Goal: Information Seeking & Learning: Check status

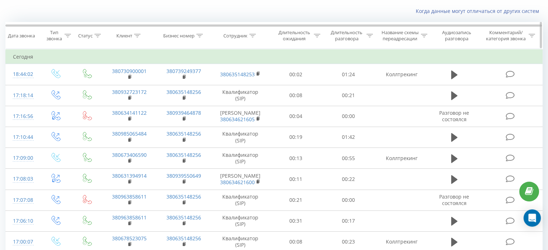
click at [253, 35] on icon at bounding box center [252, 36] width 6 height 4
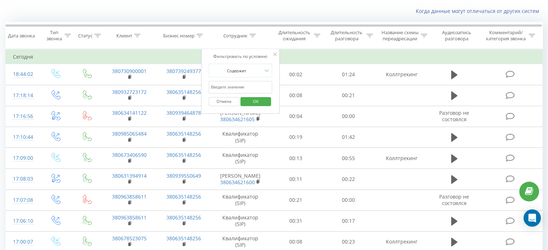
click at [227, 85] on input "text" at bounding box center [240, 87] width 63 height 13
type input "09147"
click at [276, 53] on icon at bounding box center [275, 55] width 4 height 4
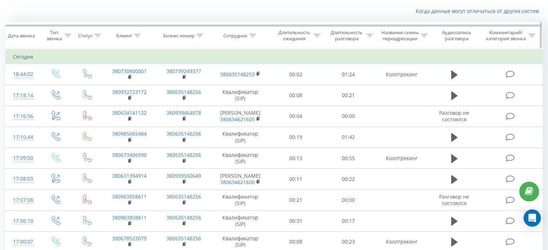
click at [199, 35] on icon at bounding box center [199, 36] width 6 height 4
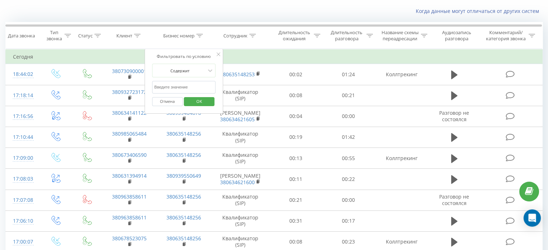
click at [169, 84] on input "text" at bounding box center [183, 87] width 63 height 13
type input "091470"
click at [193, 99] on span "OK" at bounding box center [199, 101] width 20 height 11
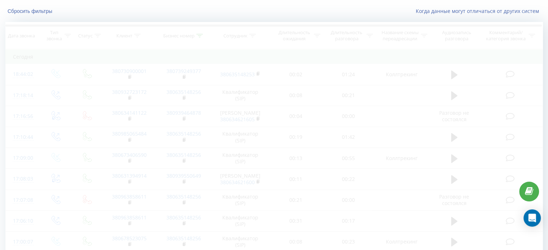
scroll to position [10, 0]
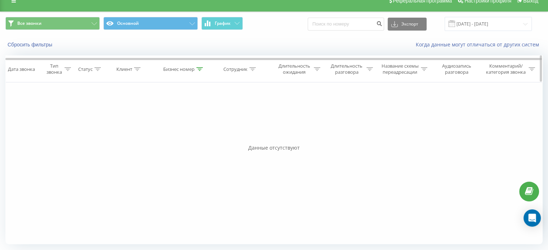
click at [202, 67] on icon at bounding box center [199, 69] width 6 height 4
click at [168, 135] on button "Отмена" at bounding box center [167, 135] width 31 height 9
